Goal: Task Accomplishment & Management: Manage account settings

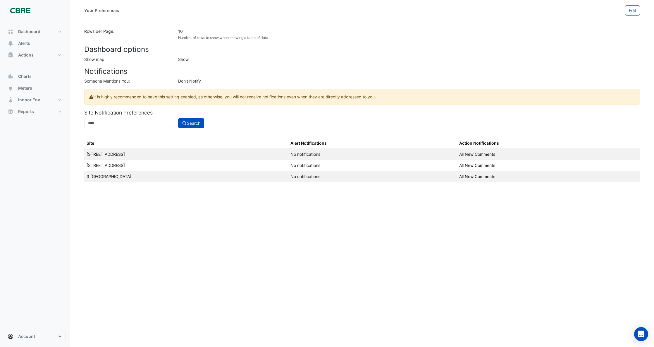
click at [85, 116] on form "Site Notification Preferences Search Site Alert Notifications Action Notificati…" at bounding box center [362, 145] width 556 height 73
drag, startPoint x: -51, startPoint y: 224, endPoint x: -10, endPoint y: 150, distance: 84.3
drag, startPoint x: -10, startPoint y: 150, endPoint x: 290, endPoint y: 242, distance: 313.1
click at [290, 242] on div "Your Preferences Edit Rows per Page: 10 Number of rows to show when showing a t…" at bounding box center [362, 173] width 584 height 347
click at [109, 158] on td "[STREET_ADDRESS]" at bounding box center [186, 154] width 204 height 11
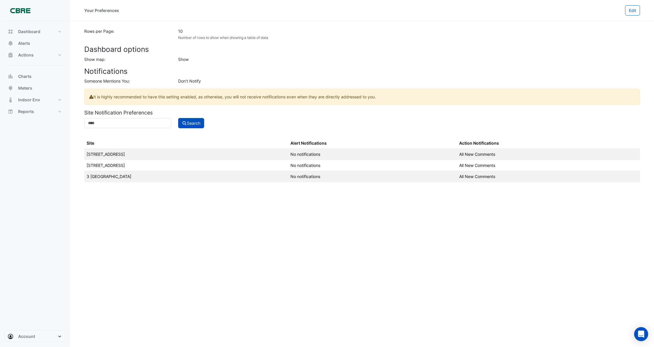
click at [106, 163] on td "[STREET_ADDRESS]" at bounding box center [186, 165] width 204 height 11
click at [106, 178] on td "3 [GEOGRAPHIC_DATA]" at bounding box center [186, 176] width 204 height 11
click at [116, 100] on div "It is highly recommended to have this setting enabled, as otherwise, you will n…" at bounding box center [362, 97] width 556 height 16
click at [187, 80] on div "Don't Notify" at bounding box center [409, 81] width 469 height 6
click at [30, 111] on span "Reports" at bounding box center [26, 112] width 16 height 6
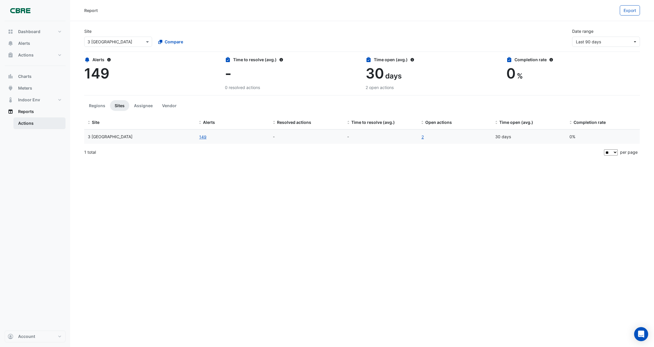
click at [29, 123] on link "Actions" at bounding box center [39, 123] width 52 height 12
click at [31, 43] on button "Alerts" at bounding box center [35, 43] width 61 height 12
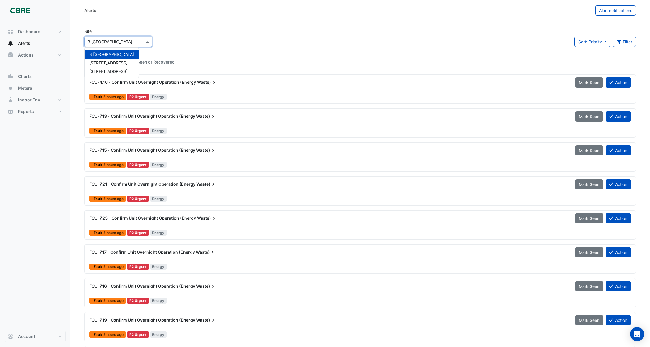
click at [148, 42] on span at bounding box center [147, 42] width 7 height 6
click at [106, 71] on span "[STREET_ADDRESS]" at bounding box center [108, 71] width 38 height 5
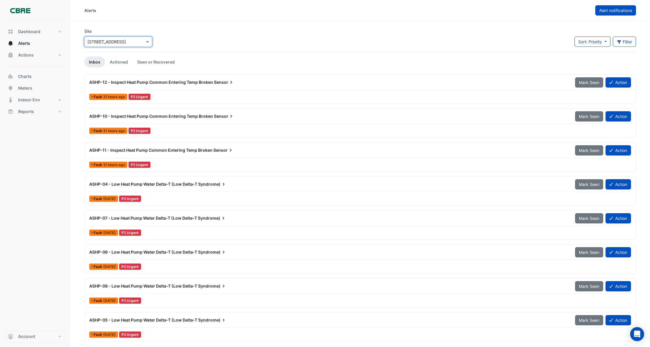
click at [617, 8] on span "Alert notifications" at bounding box center [615, 10] width 33 height 5
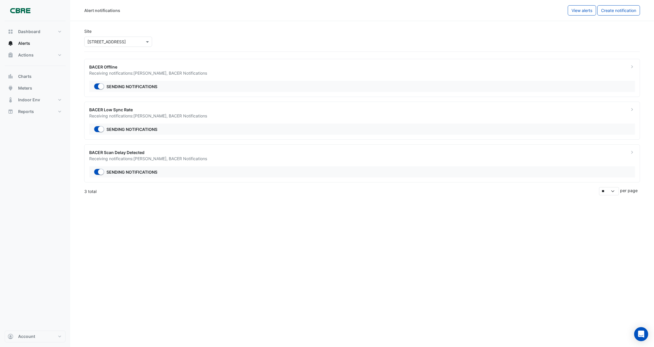
click at [150, 216] on div "Alert notifications View alerts Create notification Site × [STREET_ADDRESS] BAC…" at bounding box center [362, 173] width 584 height 347
